Goal: Task Accomplishment & Management: Manage account settings

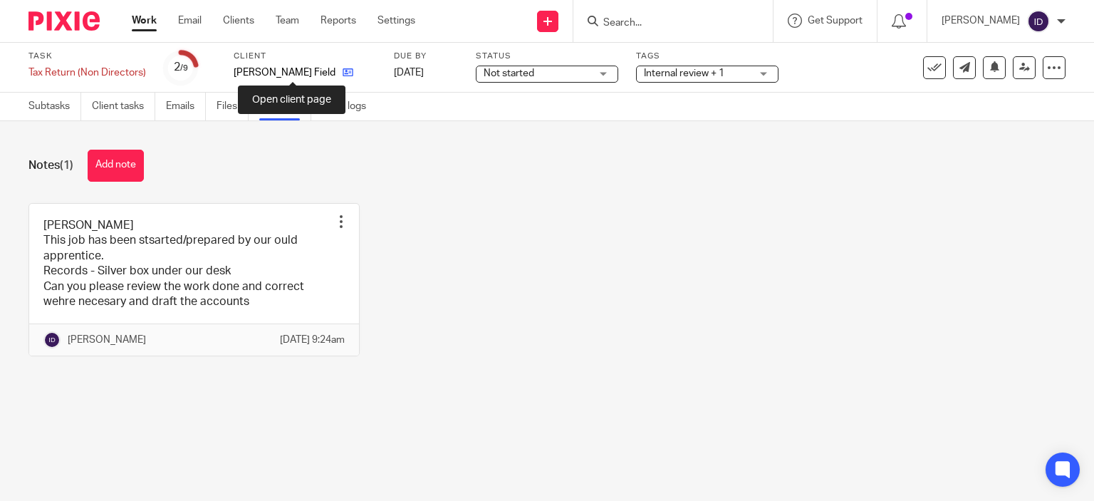
click at [342, 73] on icon at bounding box center [347, 72] width 11 height 11
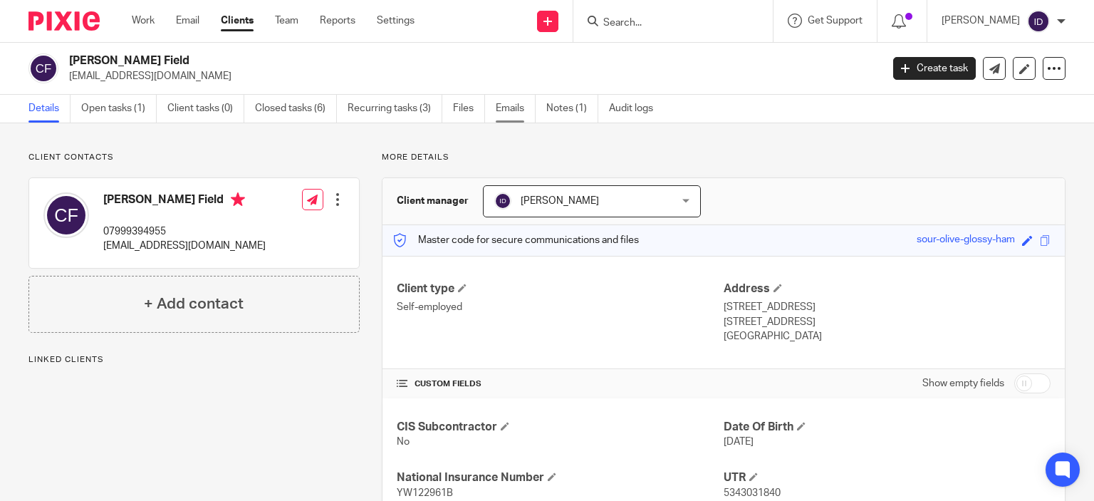
click at [515, 113] on link "Emails" at bounding box center [516, 109] width 40 height 28
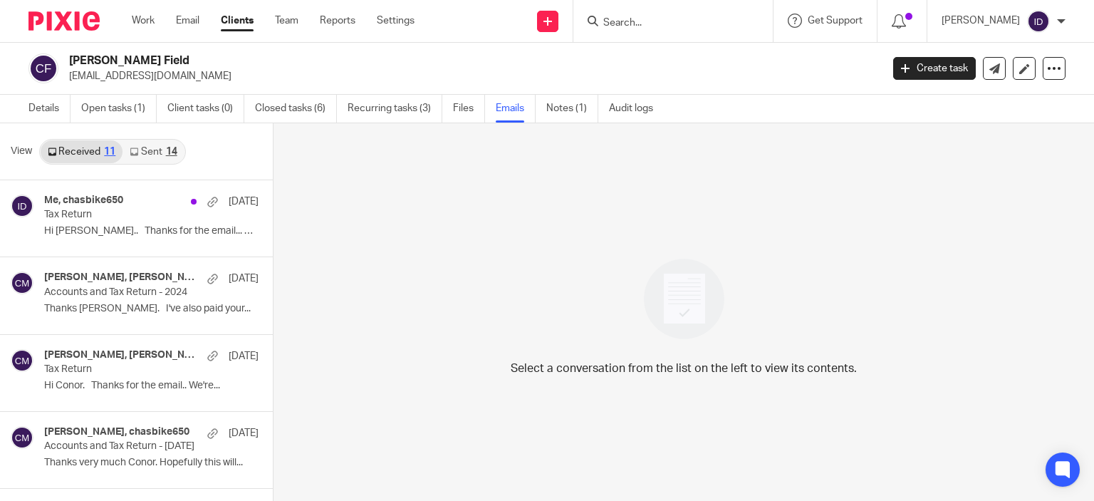
click at [148, 152] on link "Sent 14" at bounding box center [152, 151] width 61 height 23
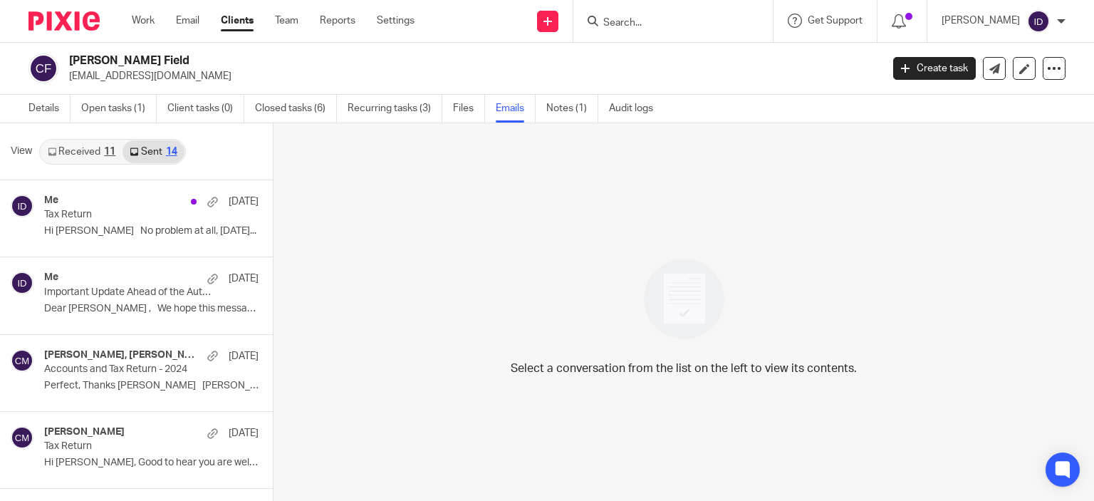
scroll to position [2, 0]
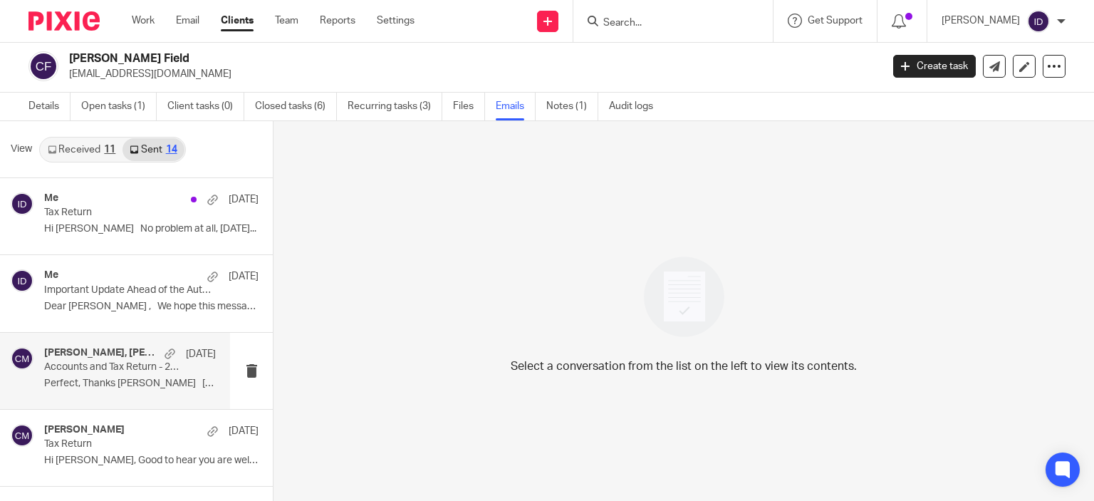
click at [134, 372] on p "Accounts and Tax Return - 2024" at bounding box center [112, 367] width 137 height 12
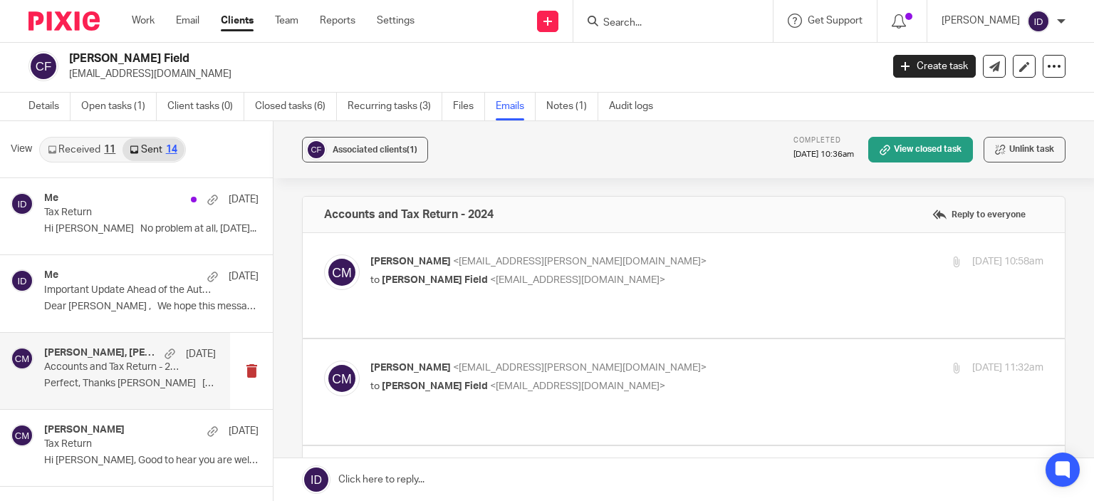
scroll to position [0, 0]
click at [637, 267] on p "Conor Murphy <conor.murphy@plan-a.co.uk>" at bounding box center [594, 261] width 449 height 15
checkbox input "true"
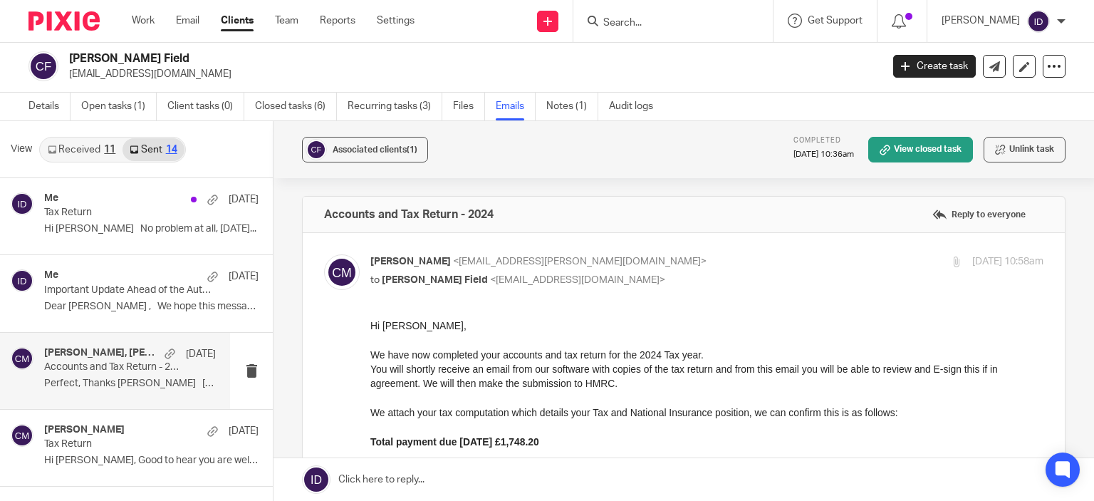
drag, startPoint x: 736, startPoint y: 644, endPoint x: 551, endPoint y: 421, distance: 289.2
drag, startPoint x: 370, startPoint y: 328, endPoint x: 729, endPoint y: 438, distance: 375.4
click at [729, 438] on div "Hi Chas, We have now completed your accounts and tax return for the 2024 Tax ye…" at bounding box center [706, 477] width 673 height 319
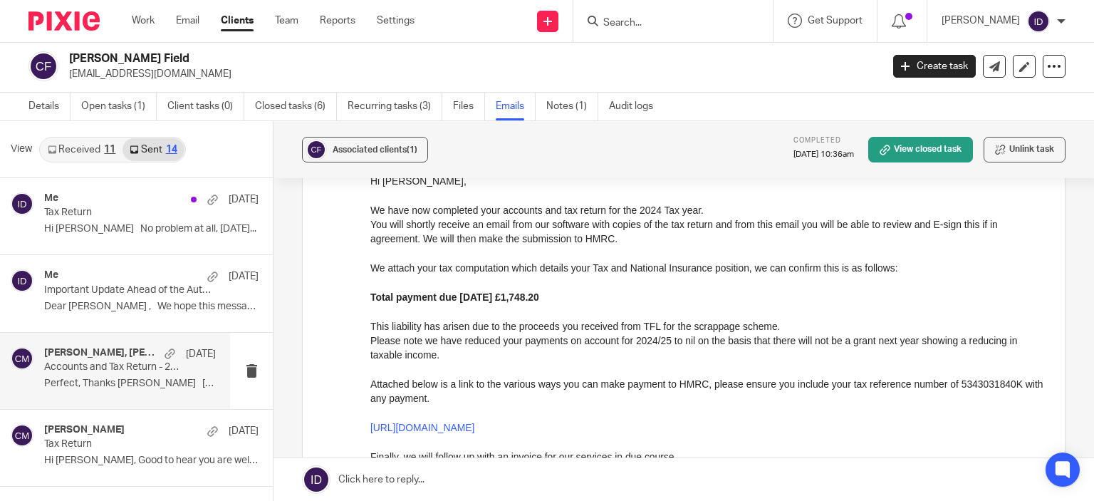
scroll to position [154, 0]
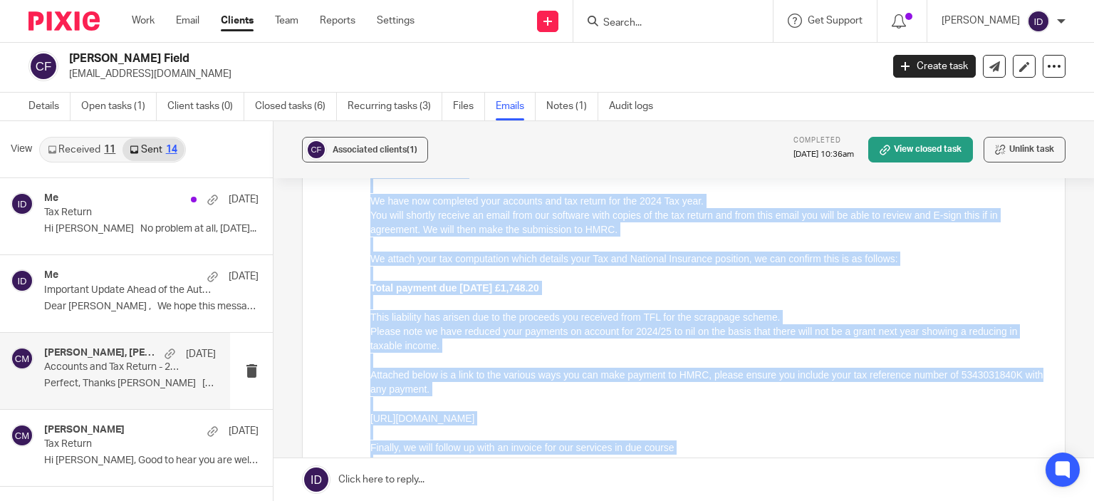
copy div "Hi Chas, We have now completed your accounts and tax return for the 2024 Tax ye…"
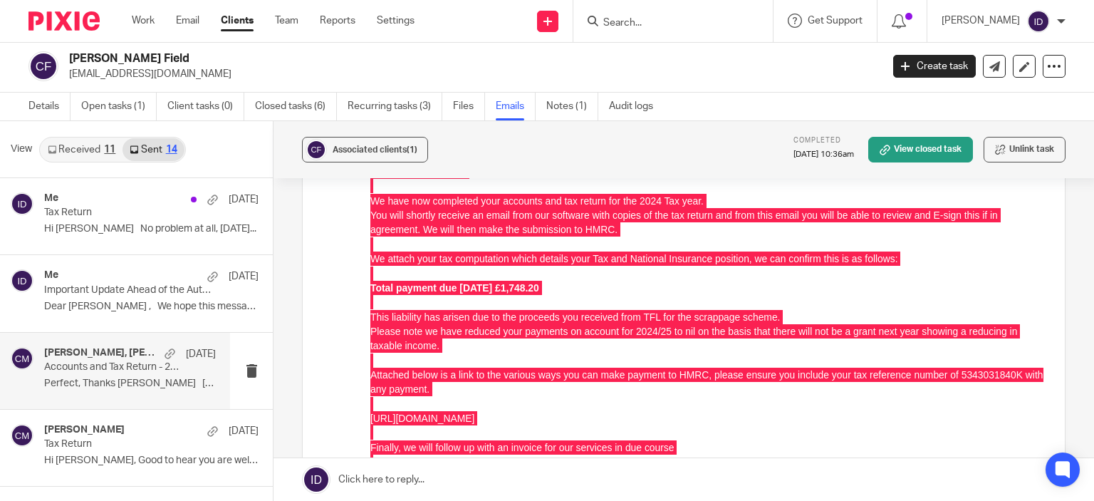
drag, startPoint x: 70, startPoint y: 73, endPoint x: 202, endPoint y: 75, distance: 131.7
click at [202, 75] on p "chasbike650@btinternet.com" at bounding box center [470, 74] width 802 height 14
copy p "chasbike650@btinternet.com"
click at [117, 106] on link "Open tasks (1)" at bounding box center [118, 107] width 75 height 28
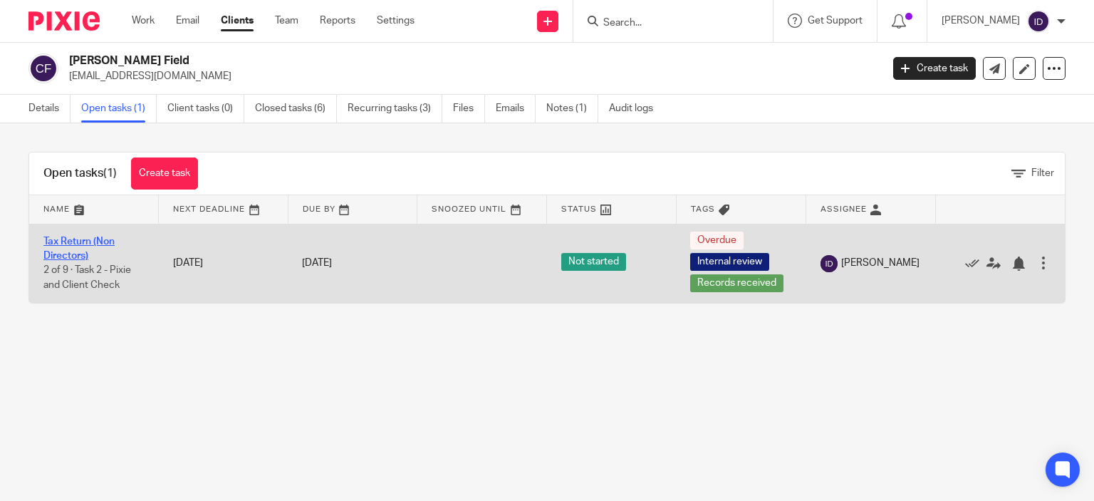
click at [65, 258] on link "Tax Return (Non Directors)" at bounding box center [78, 248] width 71 height 24
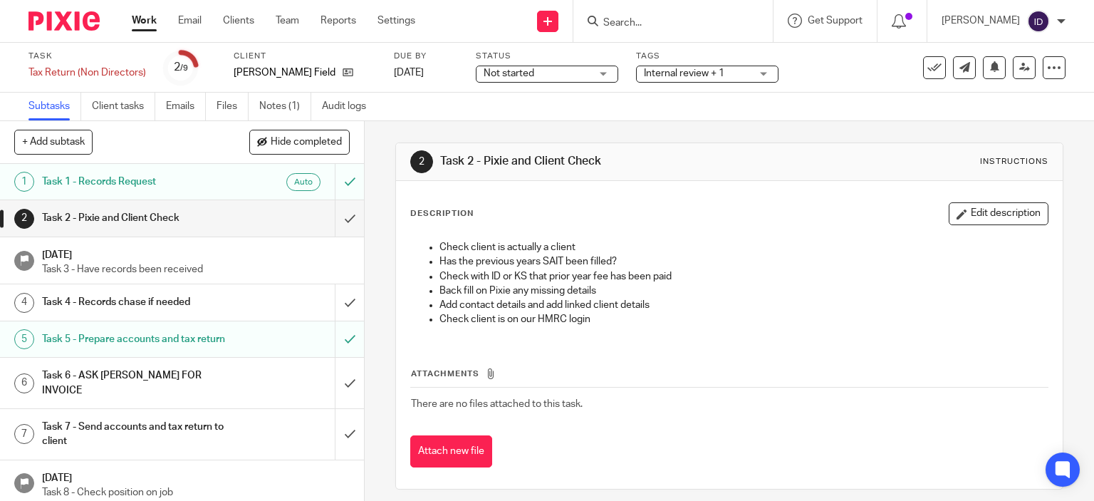
click at [678, 70] on span "Internal review + 1" at bounding box center [684, 73] width 80 height 10
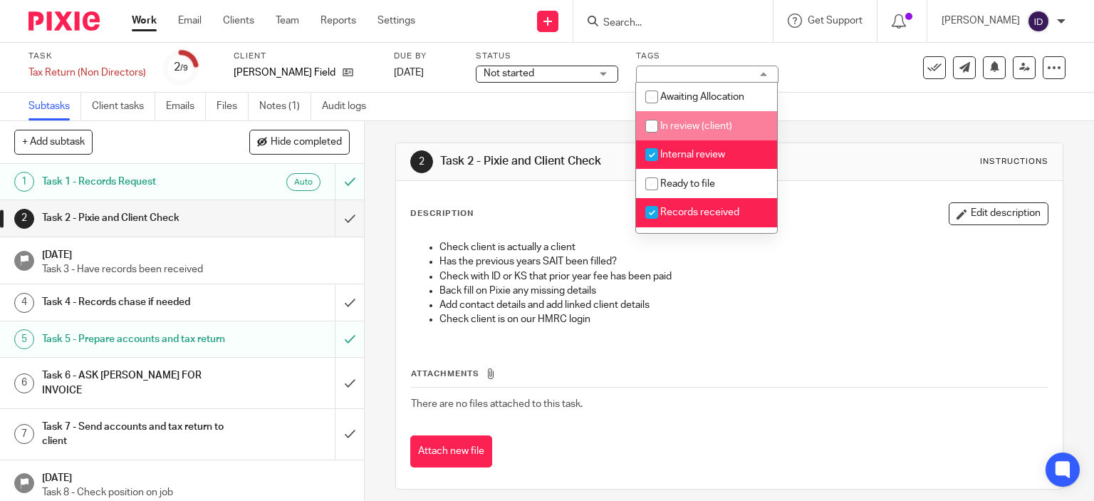
click at [653, 132] on input "checkbox" at bounding box center [651, 125] width 27 height 27
checkbox input "true"
click at [652, 154] on input "checkbox" at bounding box center [651, 154] width 27 height 27
checkbox input "false"
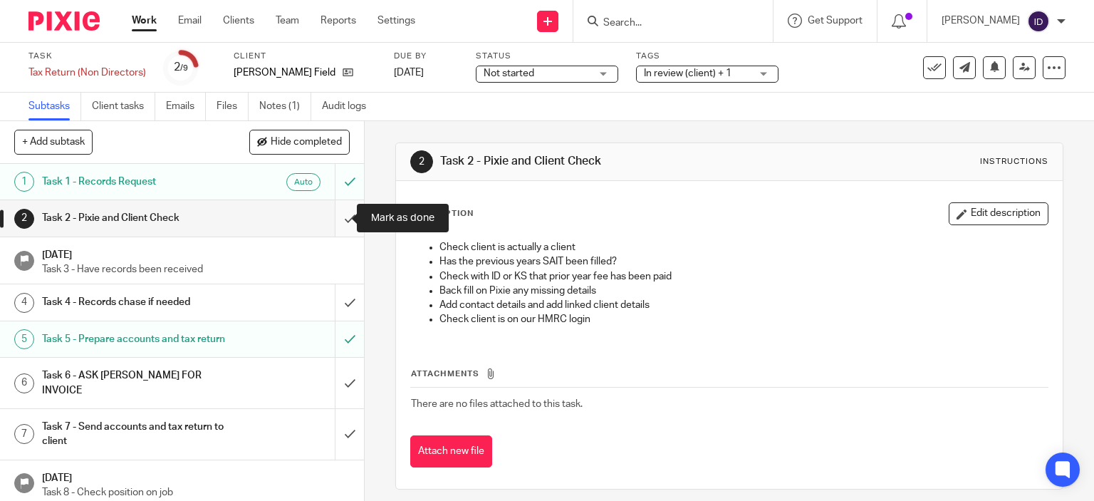
click at [335, 223] on input "submit" at bounding box center [182, 218] width 364 height 36
